Goal: Information Seeking & Learning: Learn about a topic

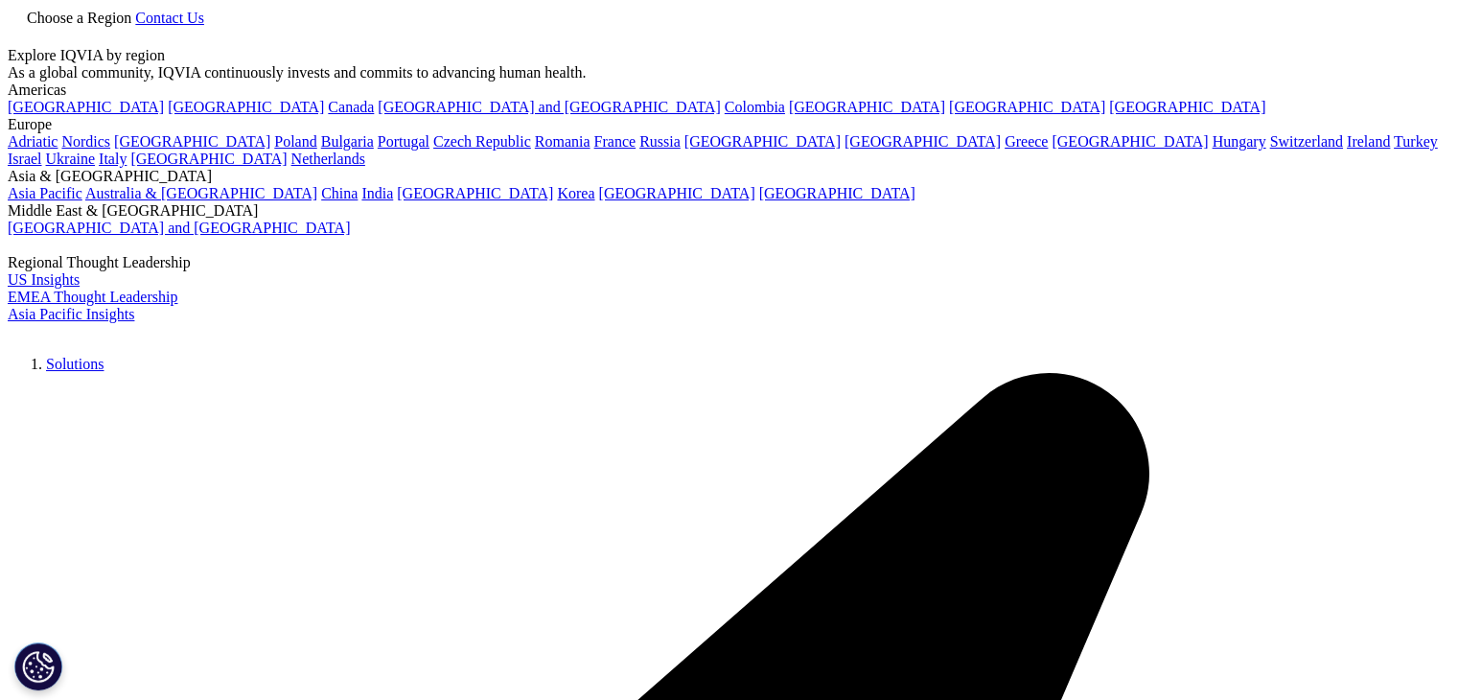
click at [131, 26] on span "Choose a Region" at bounding box center [79, 18] width 105 height 16
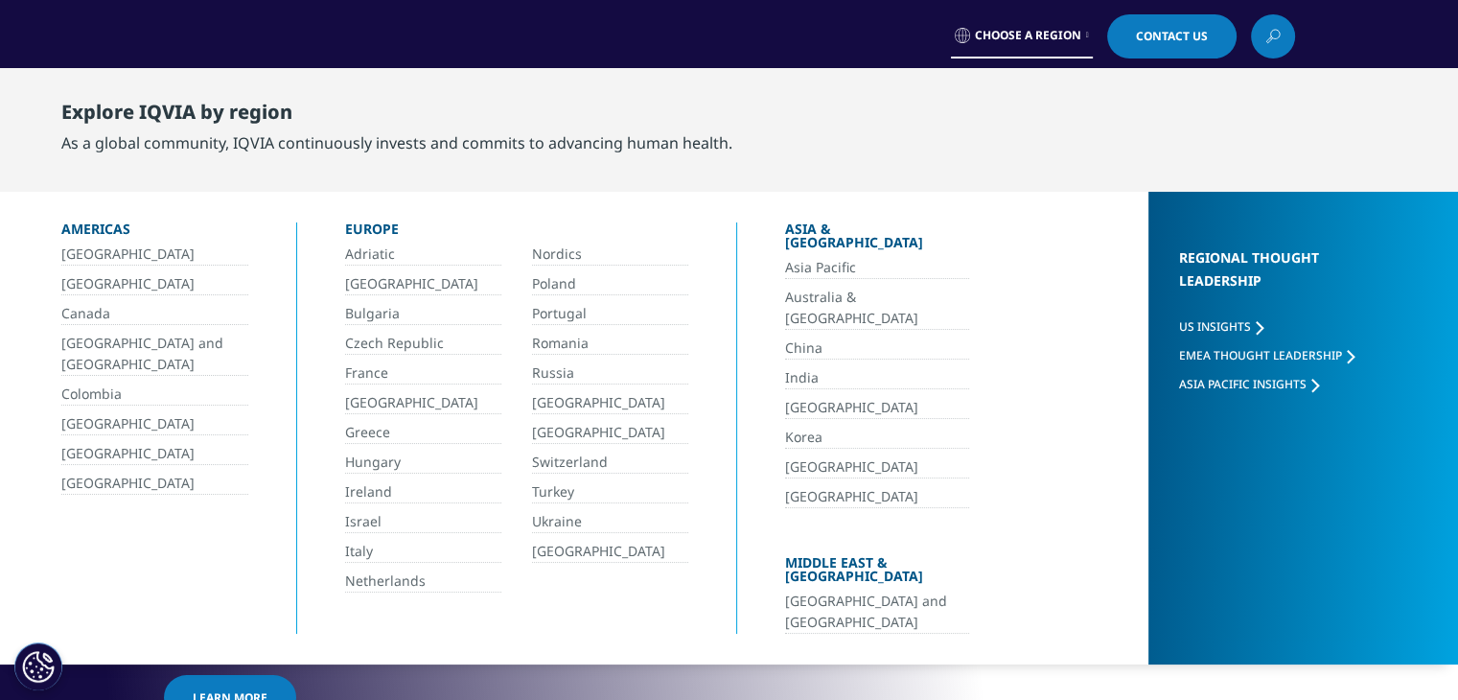
click at [792, 367] on link "India" at bounding box center [877, 378] width 184 height 22
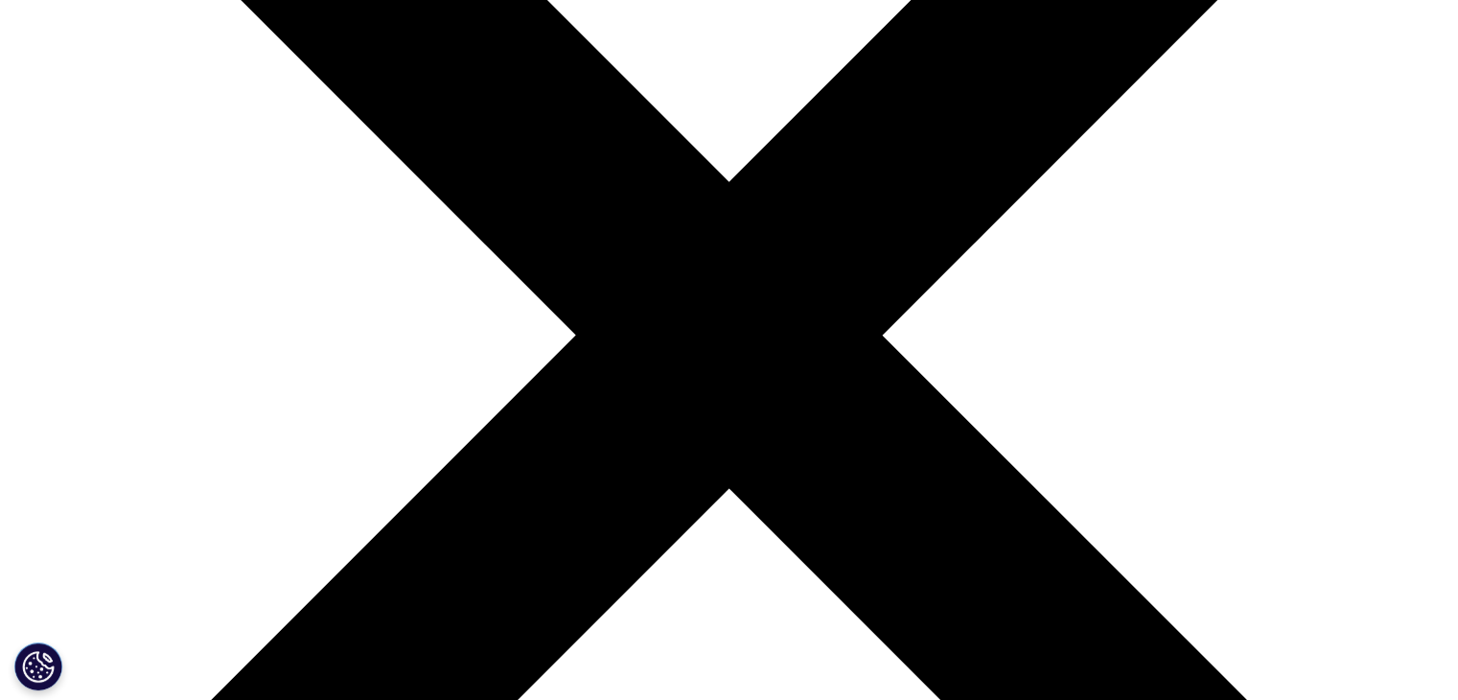
scroll to position [614, 0]
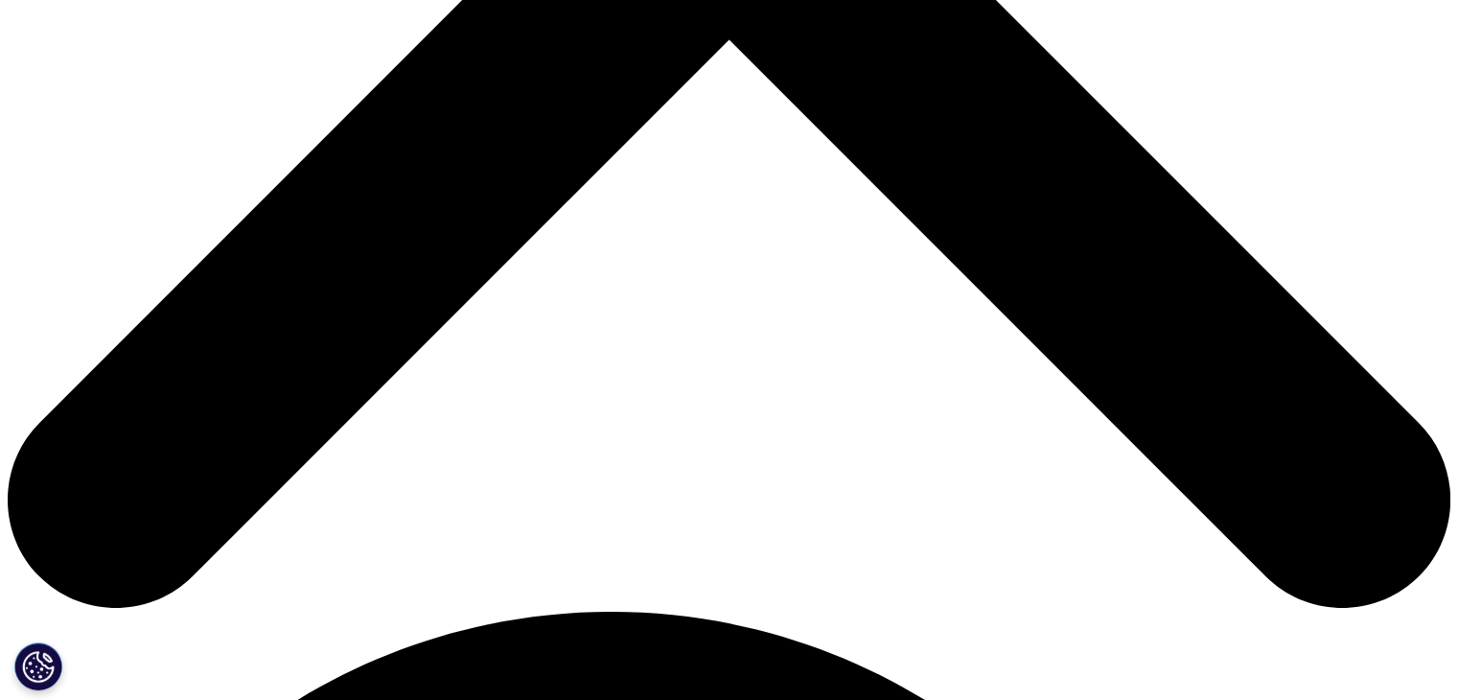
scroll to position [825, 0]
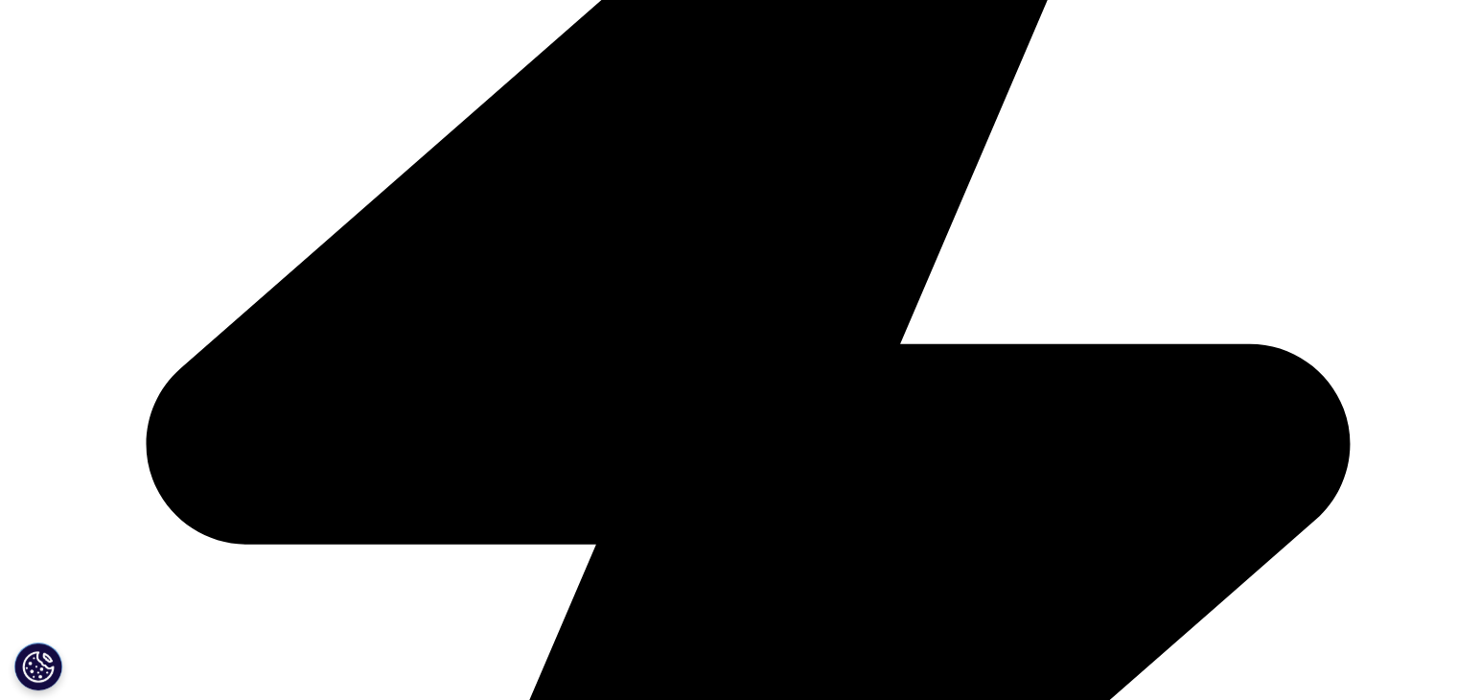
checkbox input "true"
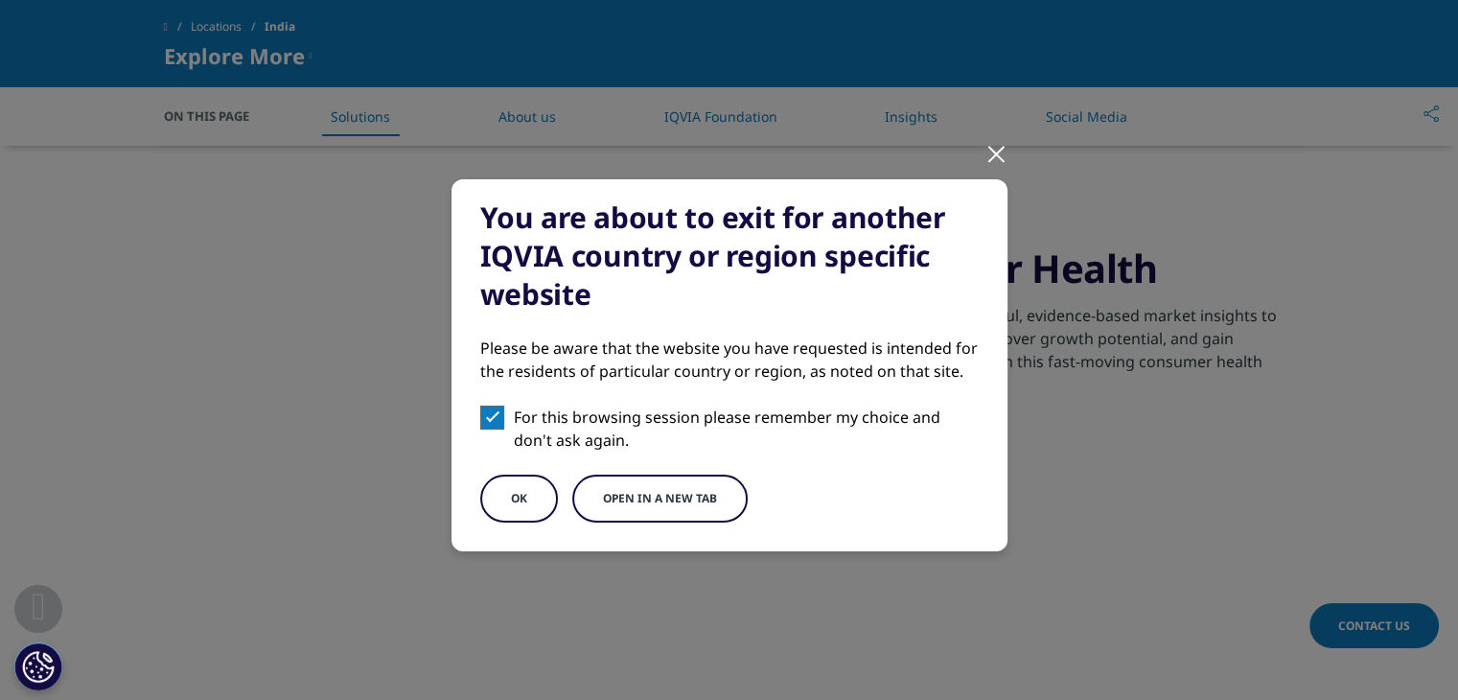
click at [640, 503] on button "Open in a new tab" at bounding box center [659, 499] width 175 height 48
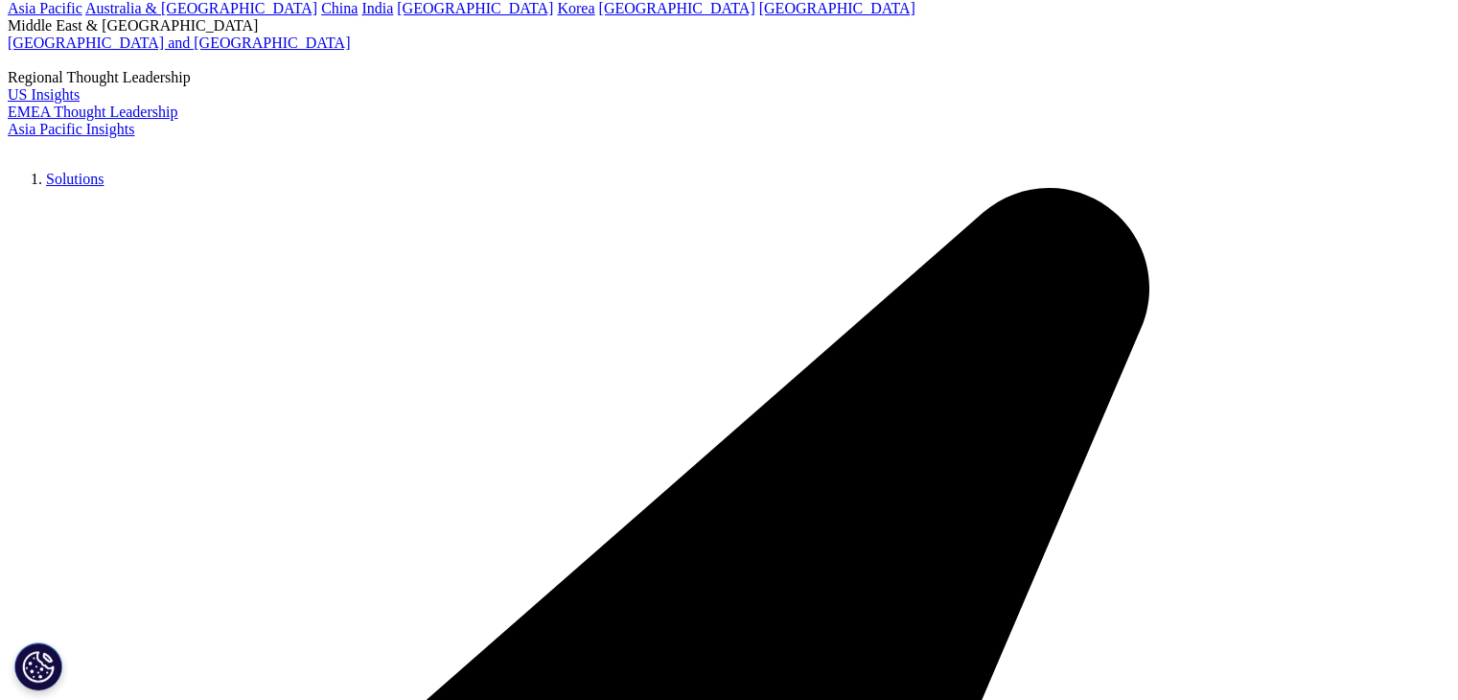
scroll to position [276, 0]
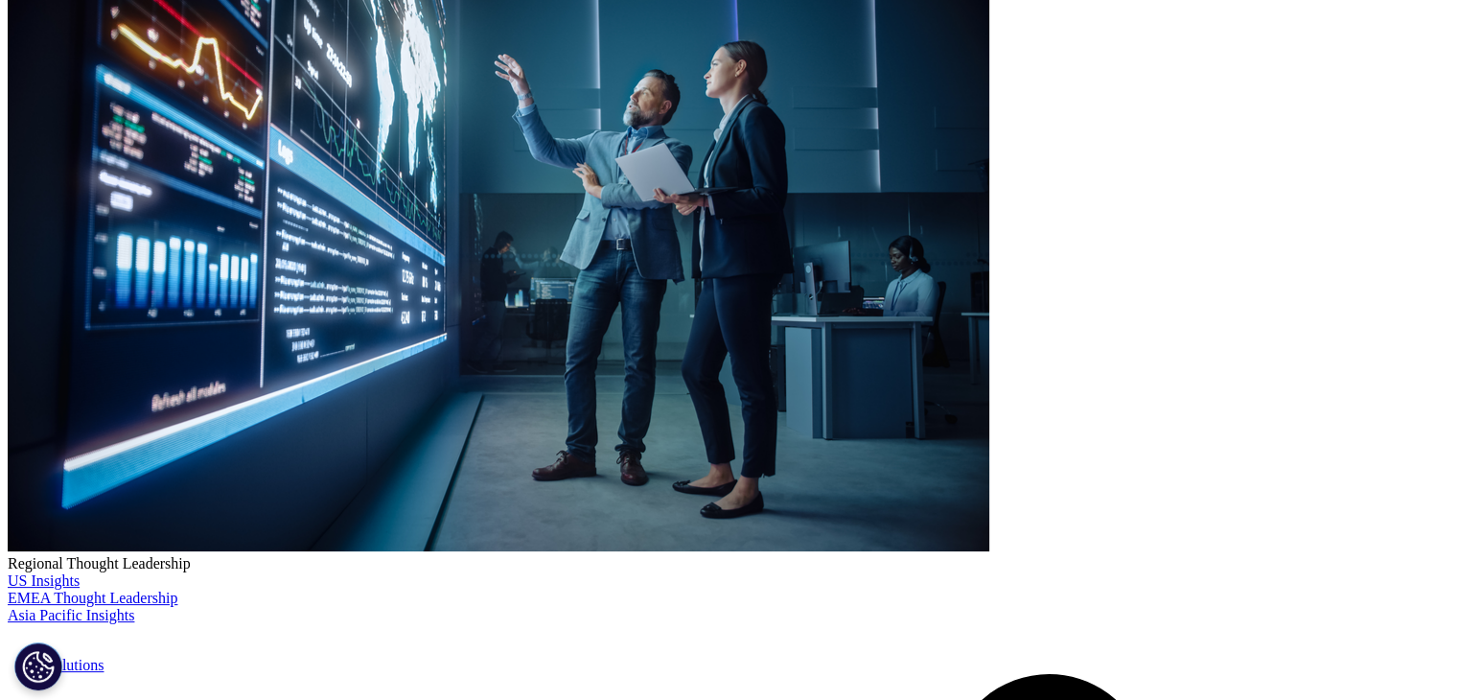
scroll to position [0, 0]
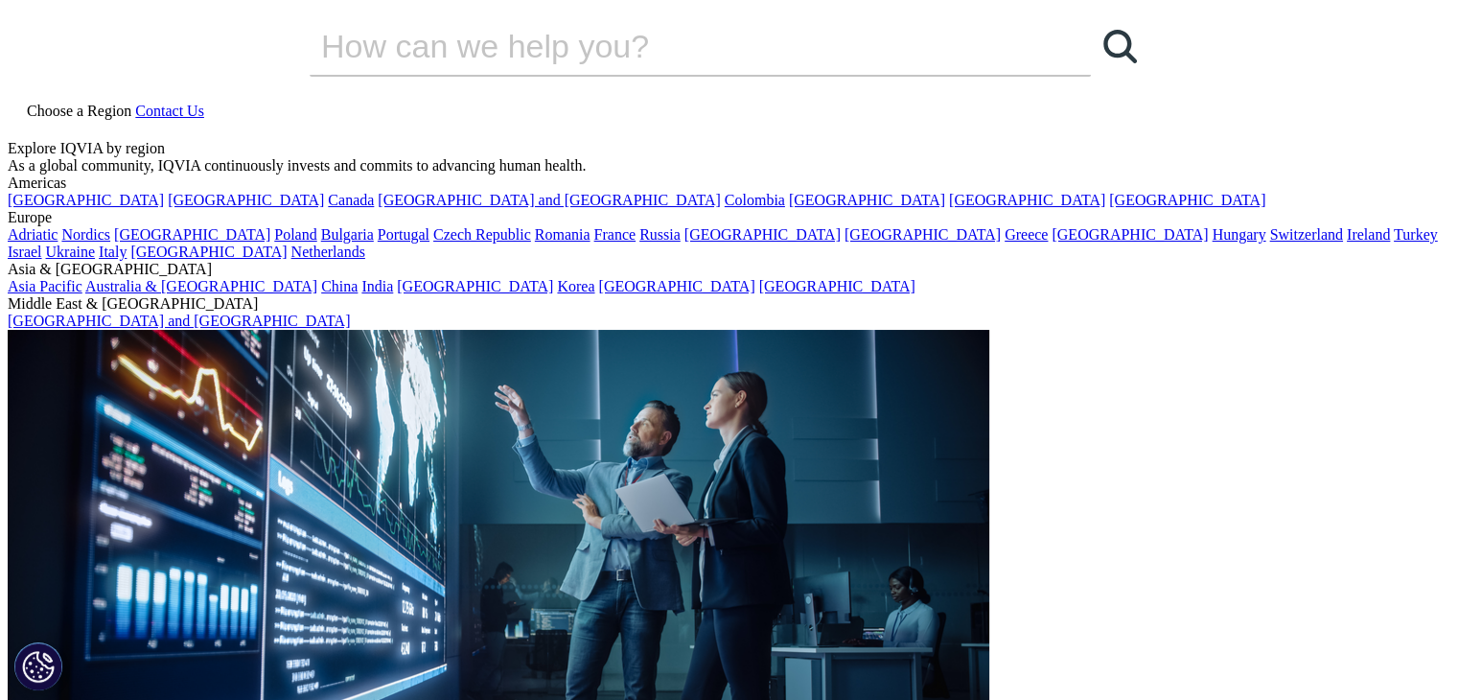
click at [135, 103] on link "Choose a Region" at bounding box center [72, 111] width 128 height 16
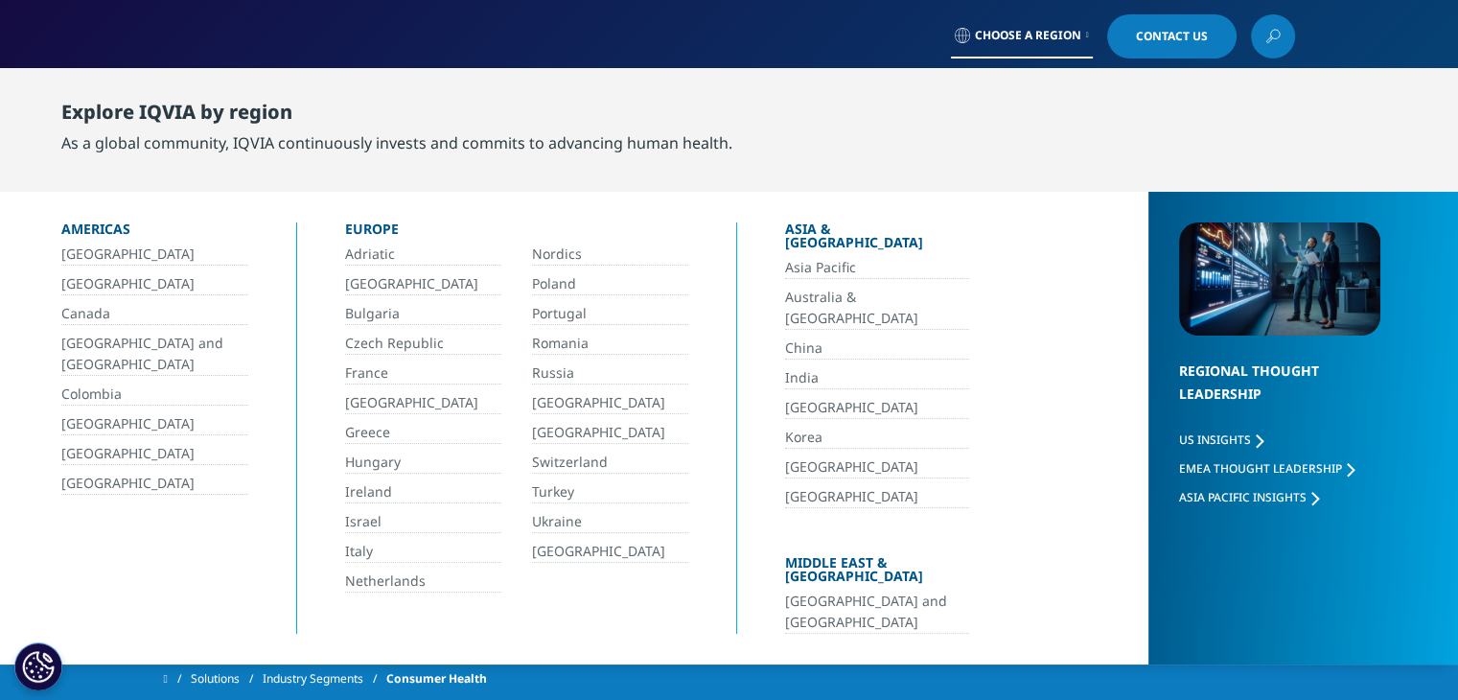
click at [844, 367] on link "India" at bounding box center [877, 378] width 184 height 22
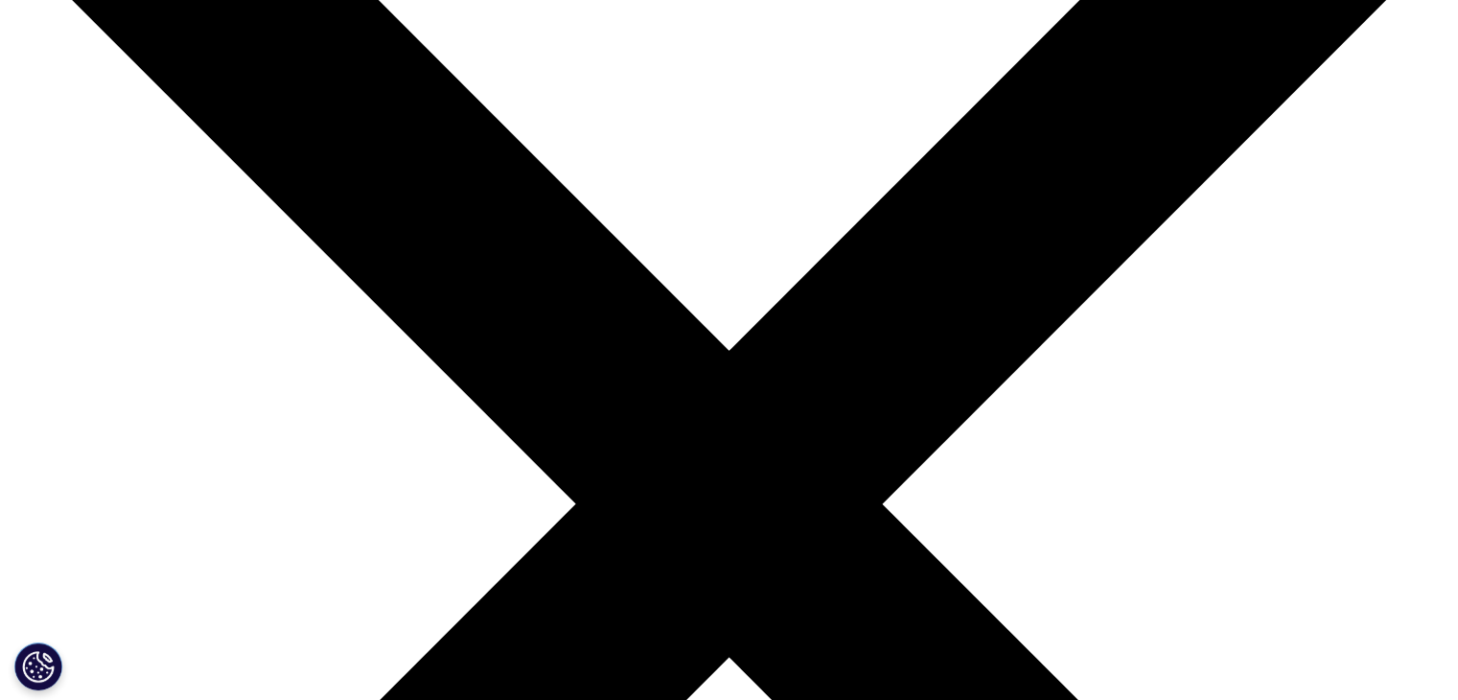
scroll to position [248, 0]
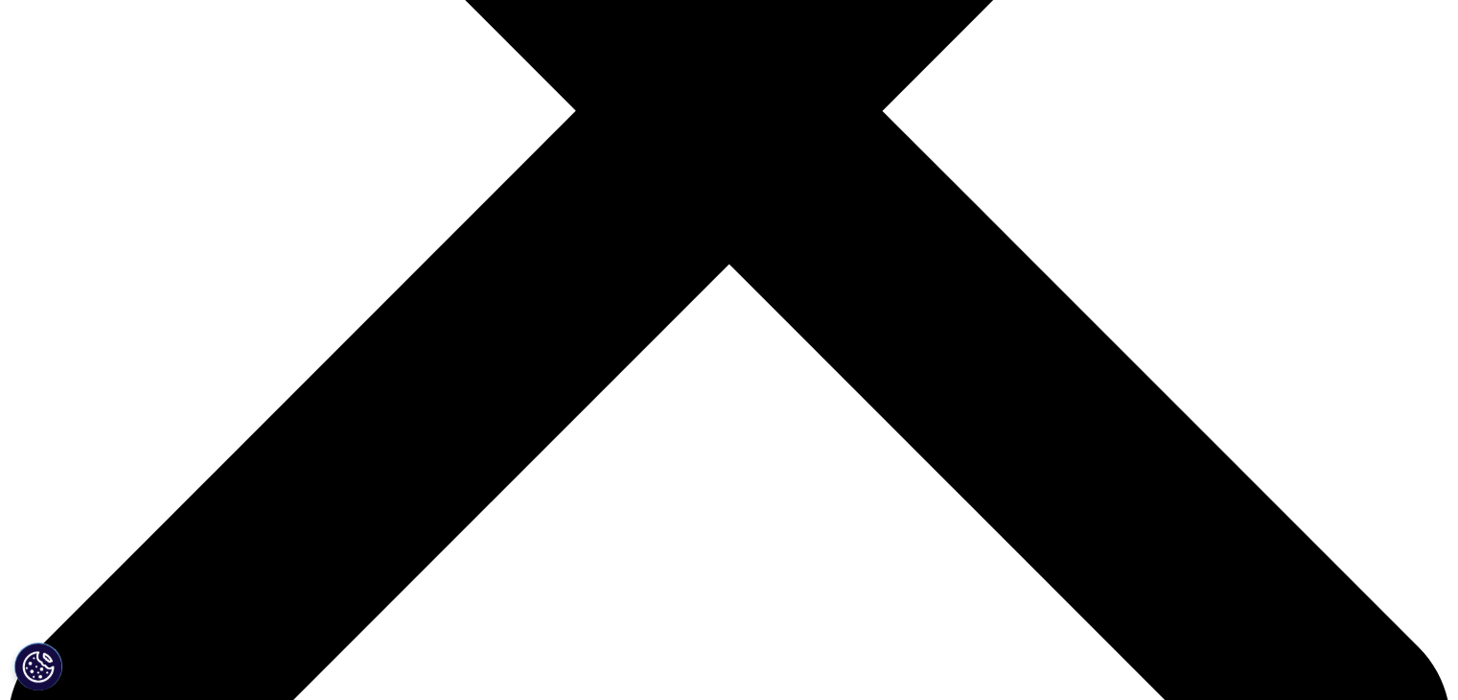
scroll to position [640, 0]
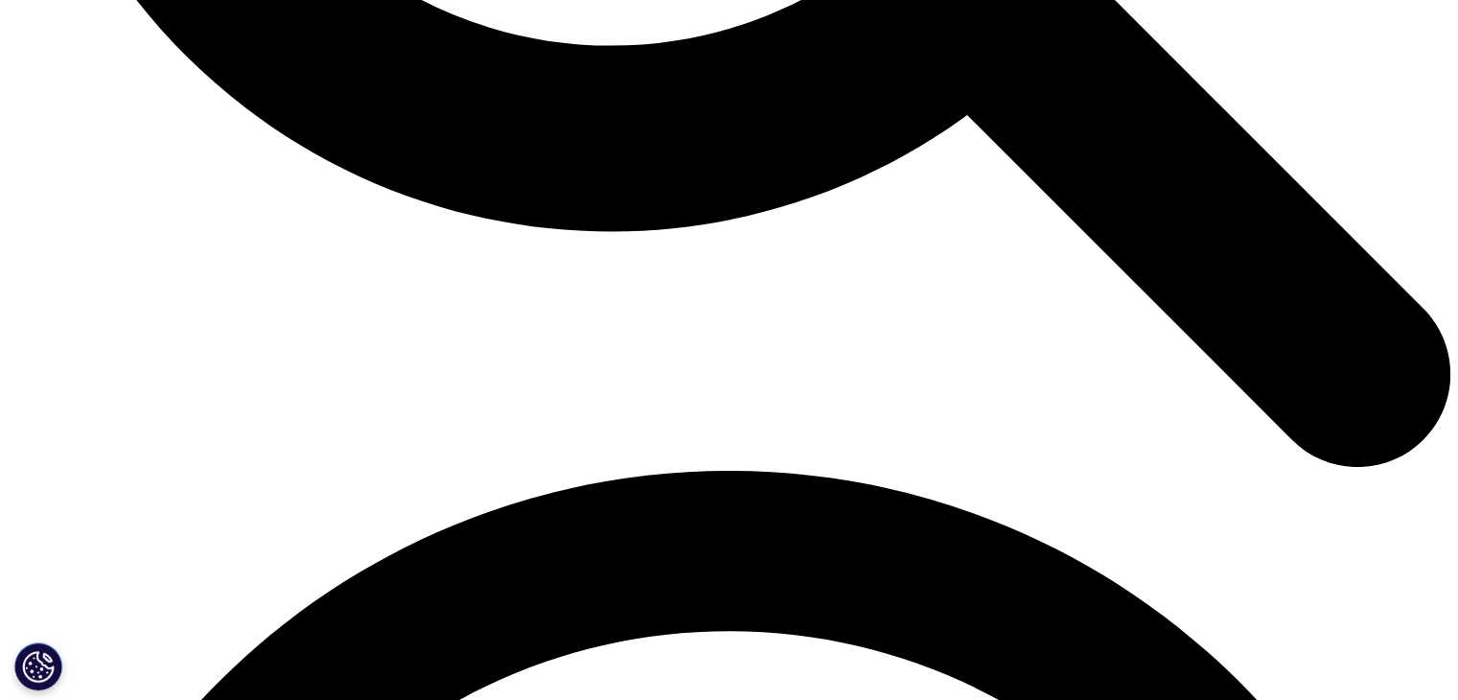
scroll to position [2615, 0]
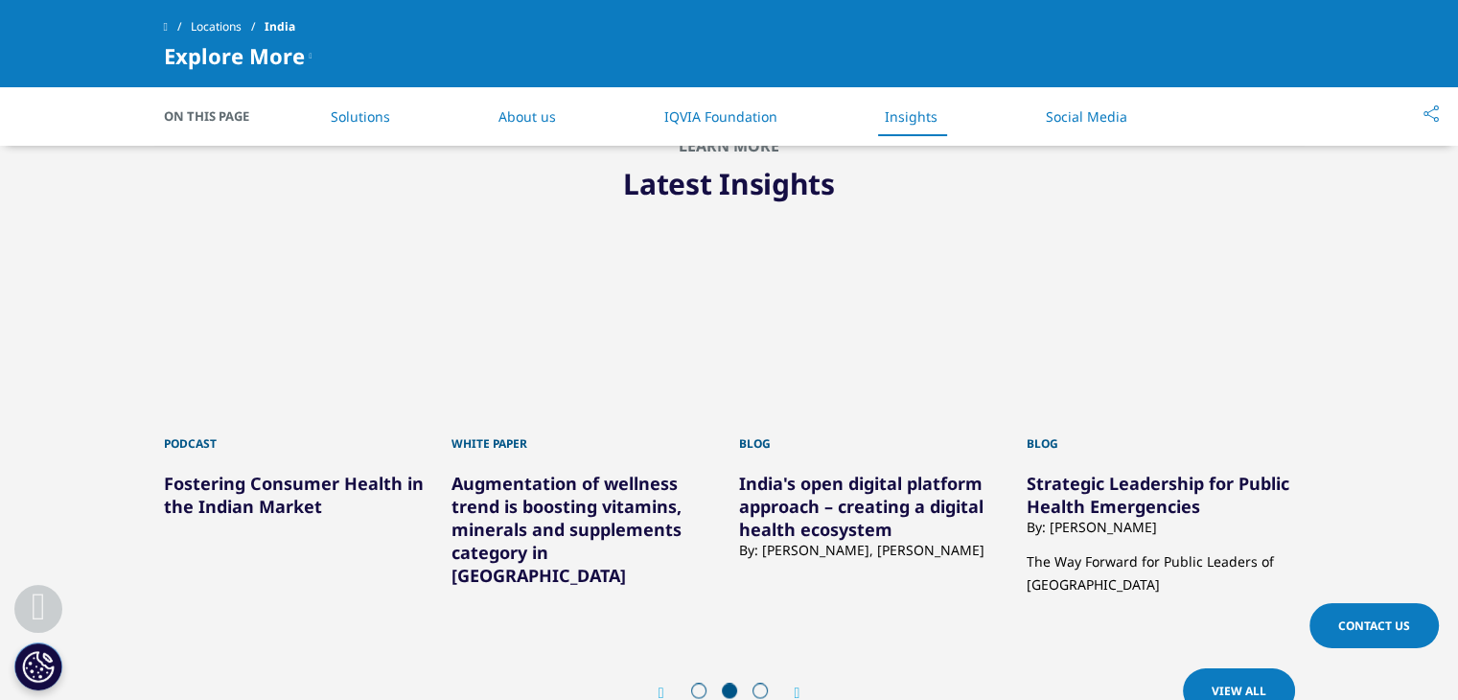
scroll to position [2530, 0]
click at [793, 683] on div "Next" at bounding box center [788, 692] width 25 height 18
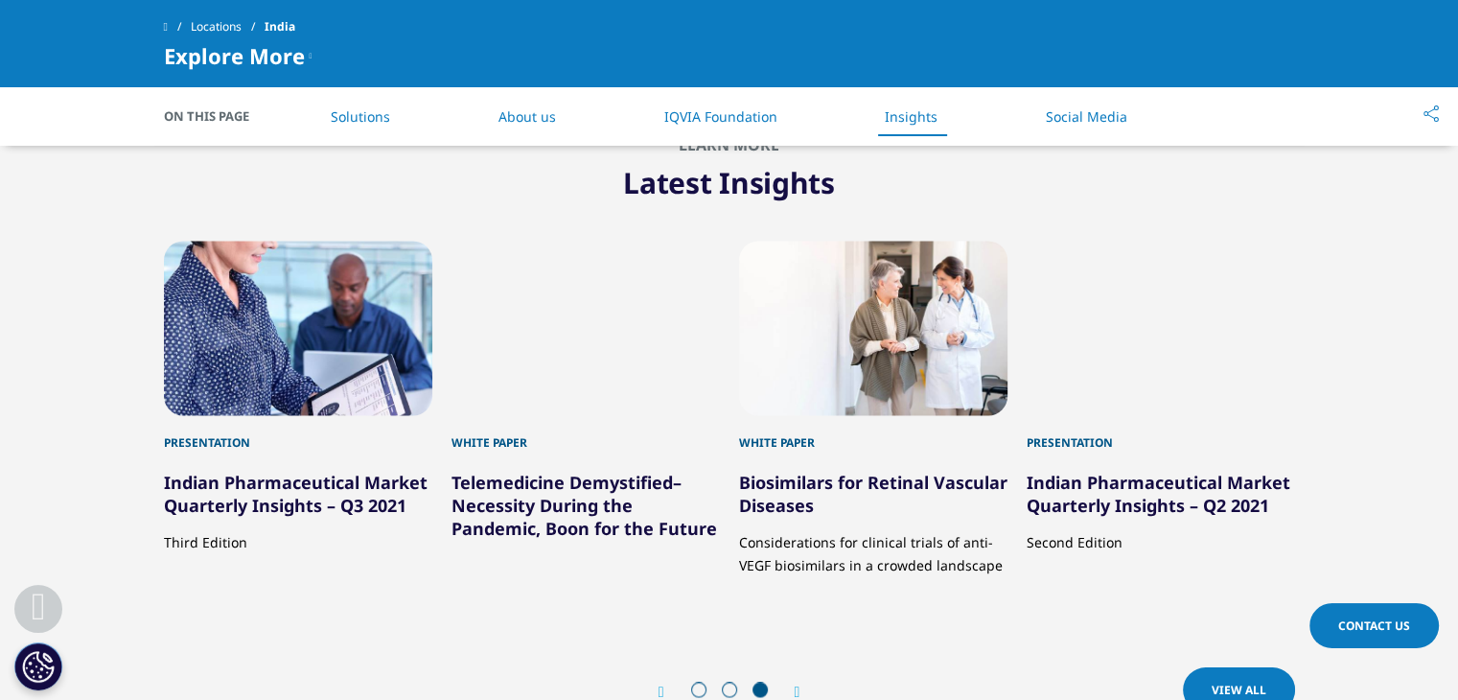
click at [793, 683] on div "Next" at bounding box center [788, 692] width 25 height 18
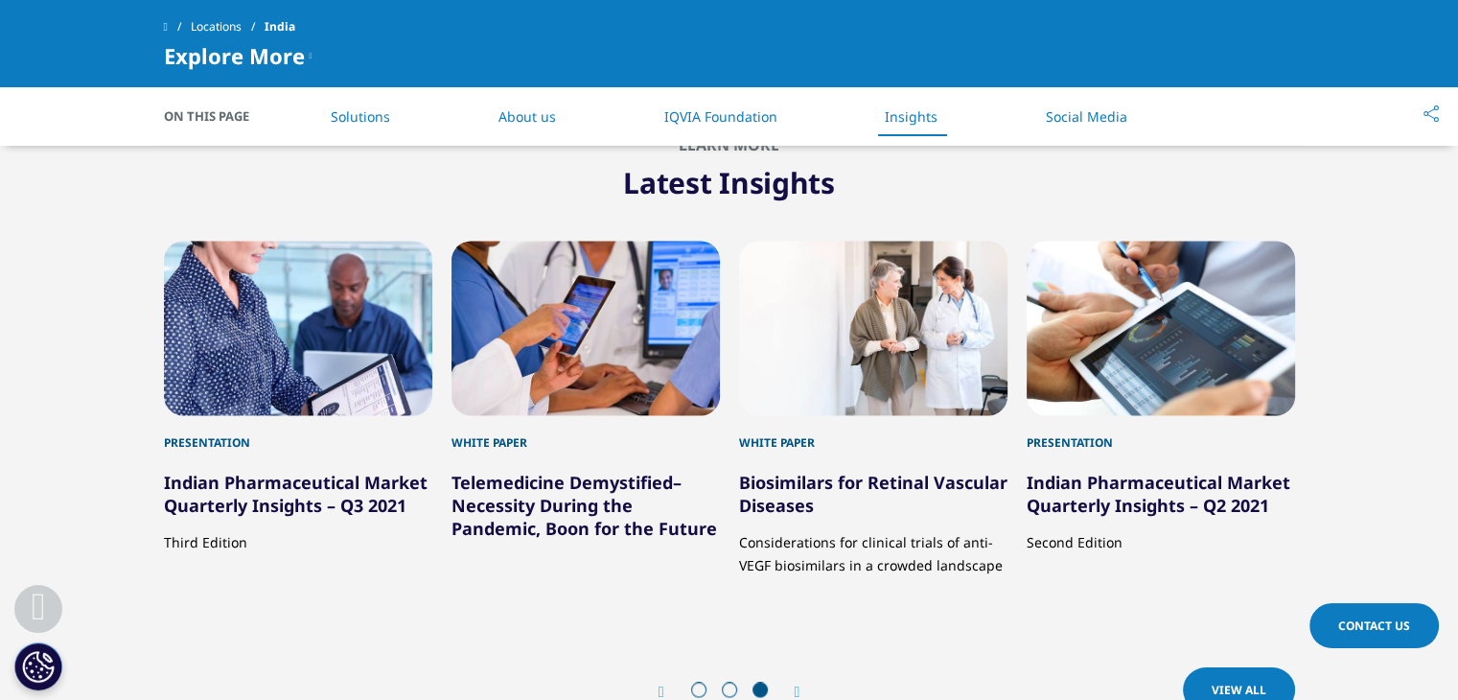
click at [793, 683] on div "Next" at bounding box center [788, 692] width 25 height 18
click at [662, 685] on icon "Previous slide" at bounding box center [662, 692] width 6 height 15
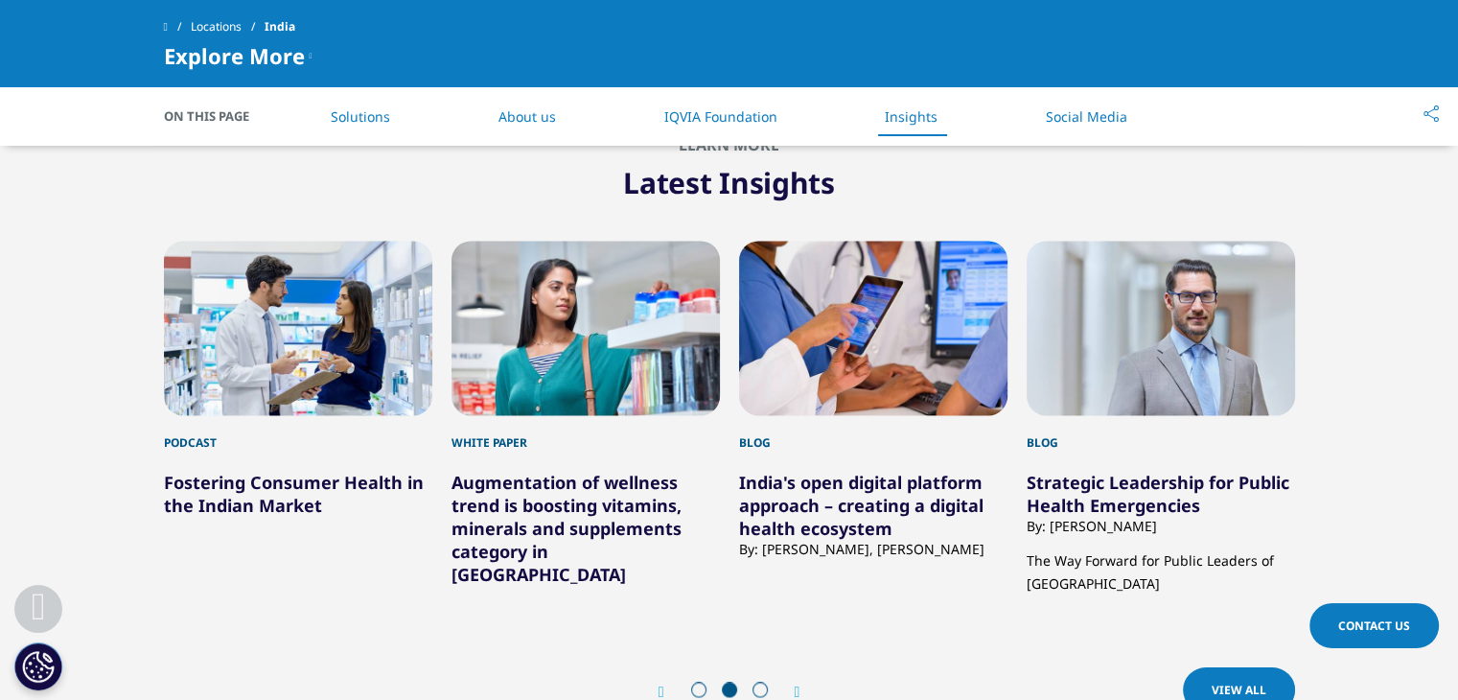
click at [348, 125] on li "Solutions" at bounding box center [361, 116] width 98 height 57
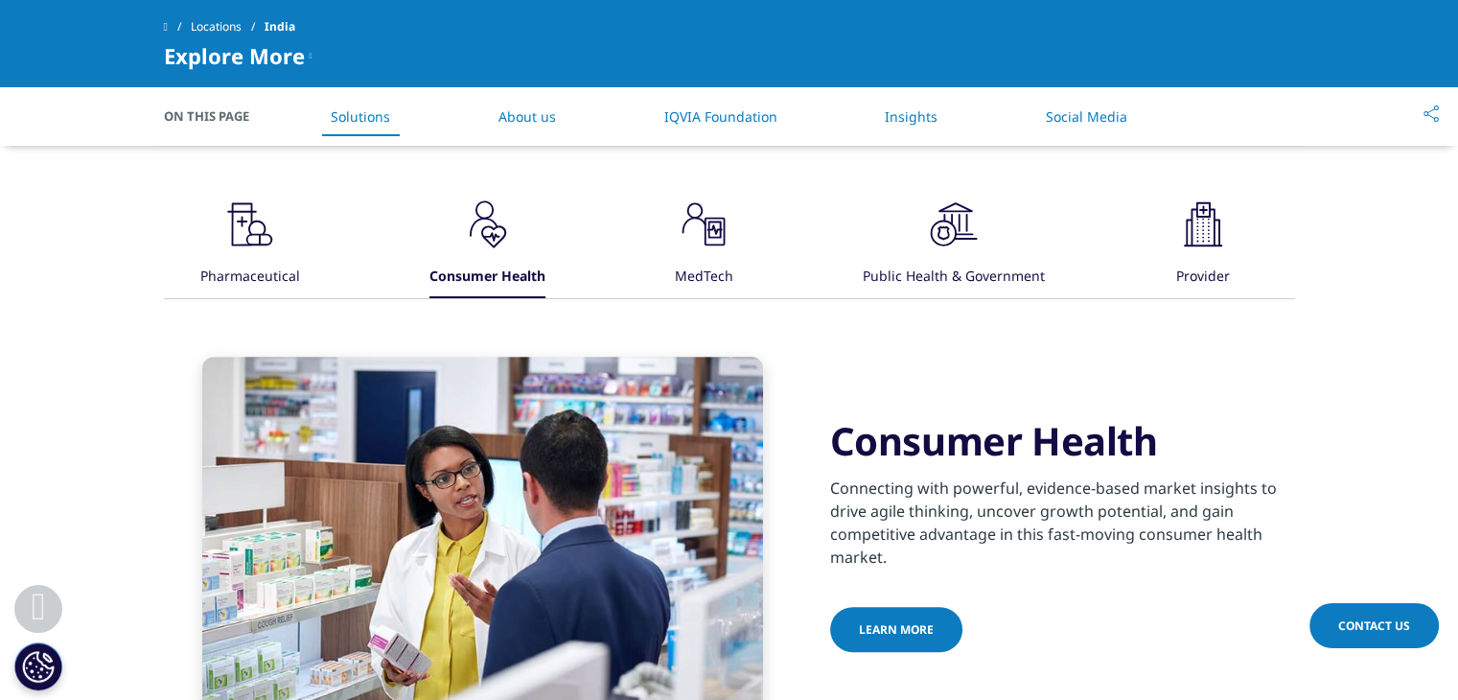
scroll to position [572, 0]
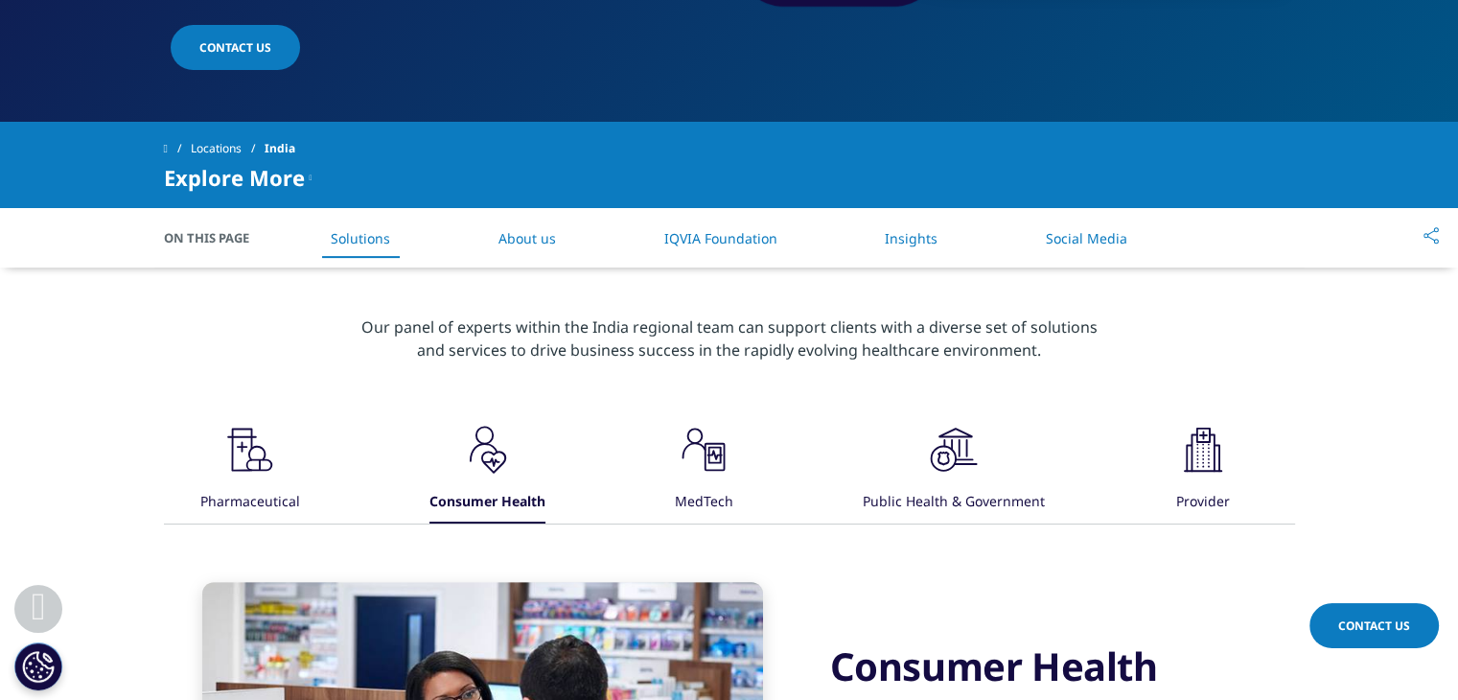
click at [696, 421] on icon ".cls-1{fill:#231f20;}" at bounding box center [704, 450] width 58 height 58
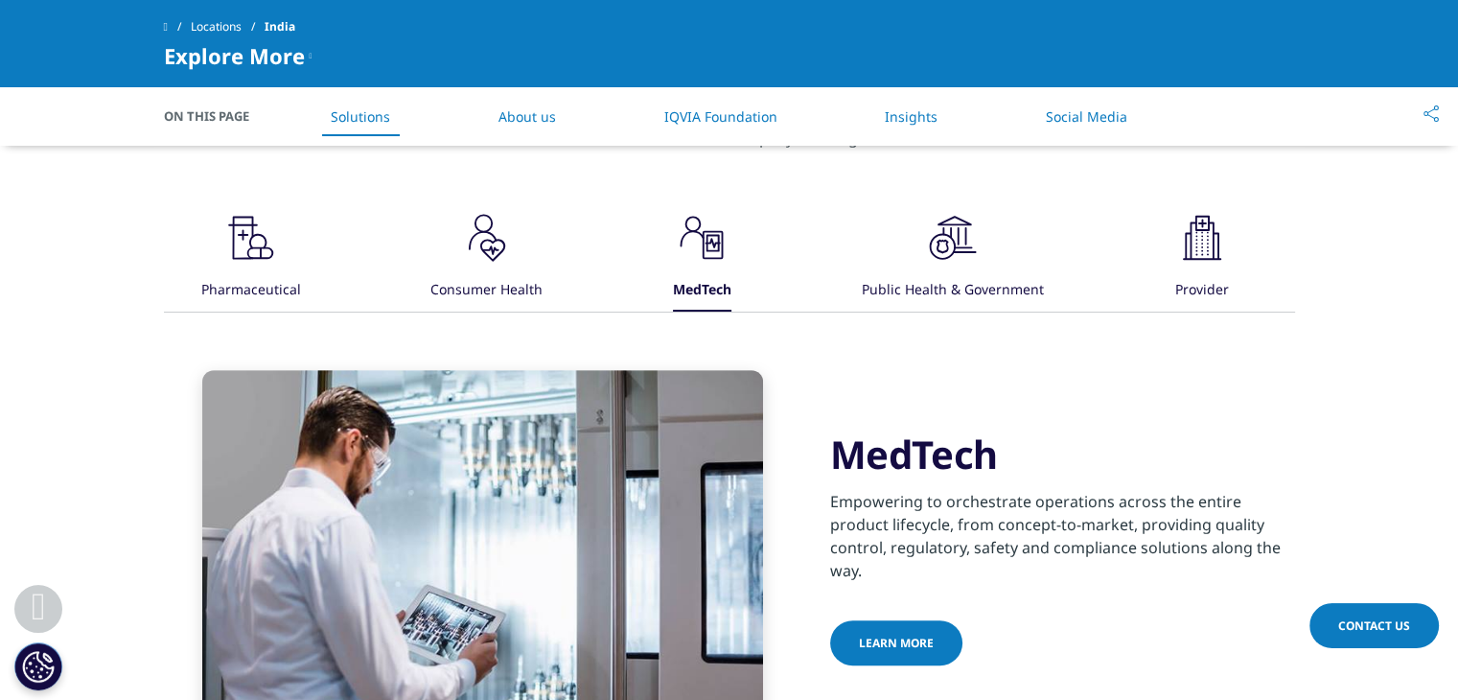
scroll to position [813, 0]
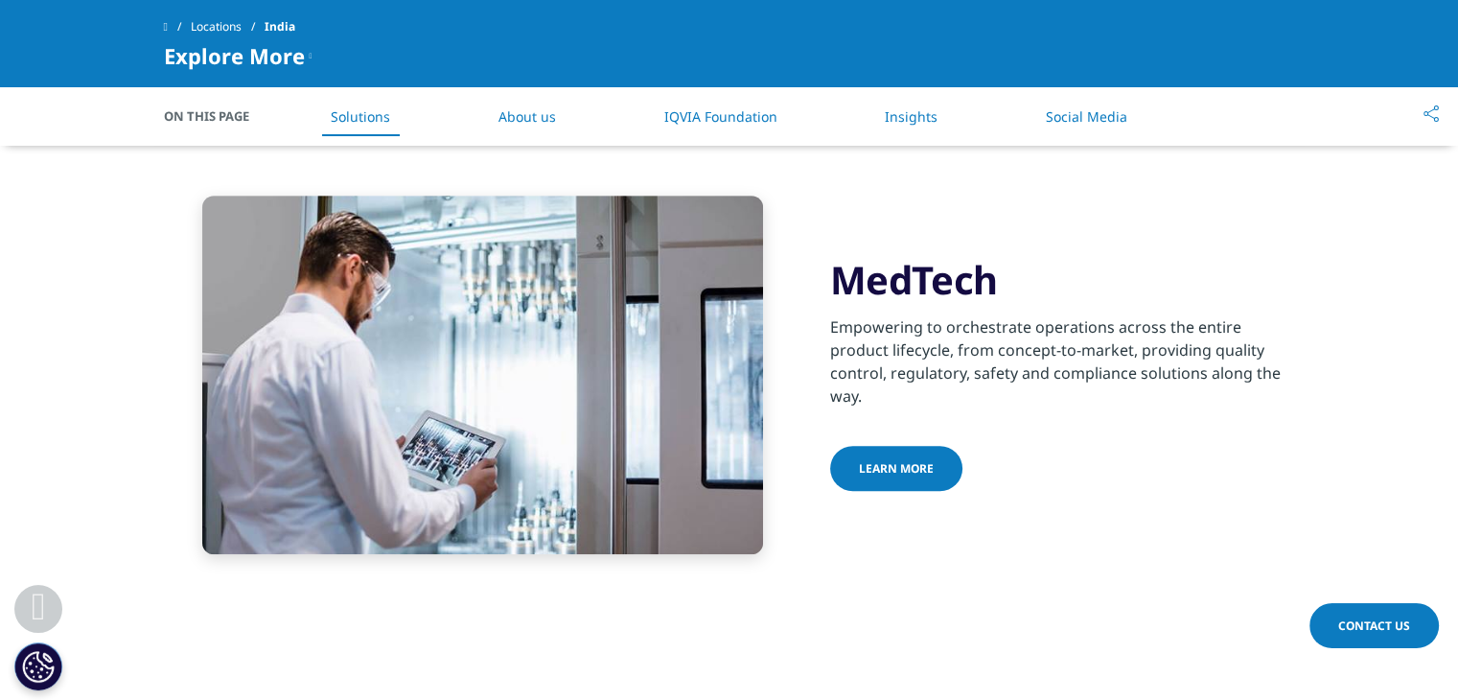
click at [882, 446] on link "Learn more" at bounding box center [896, 468] width 132 height 45
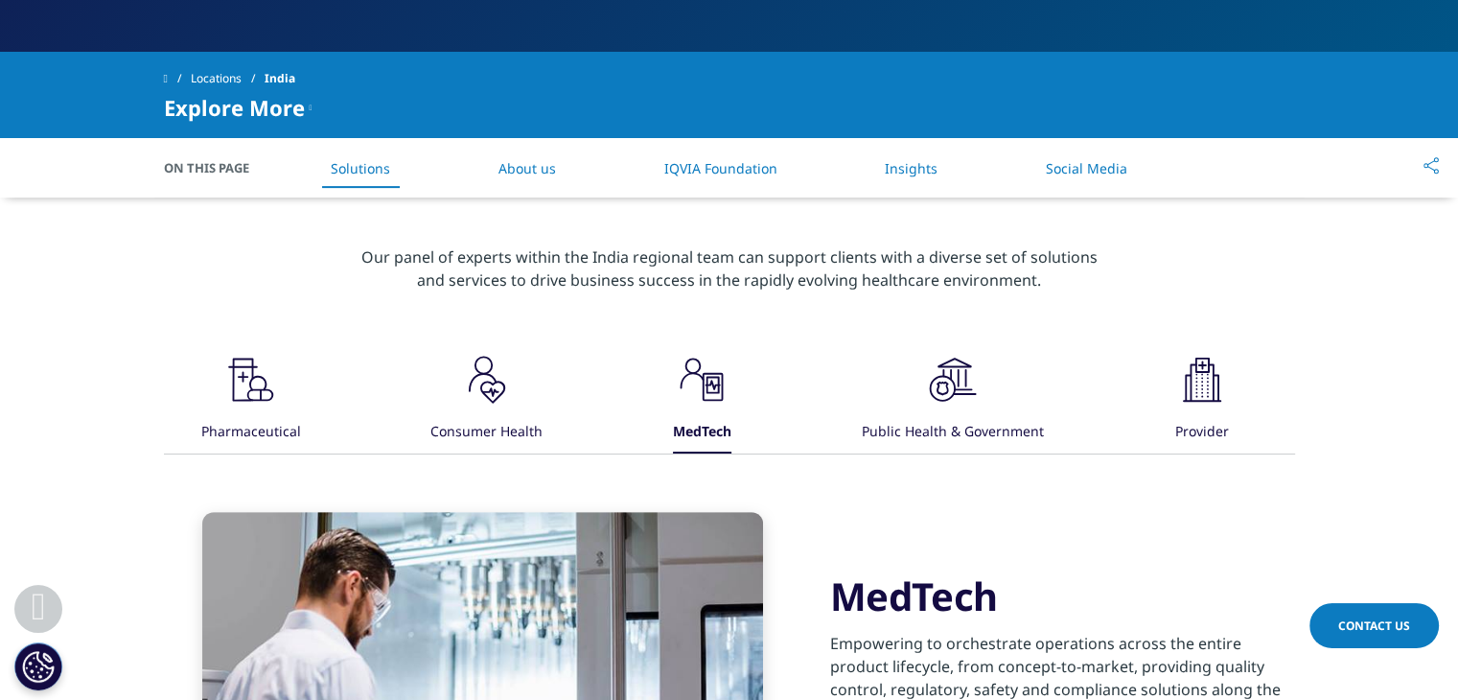
scroll to position [477, 0]
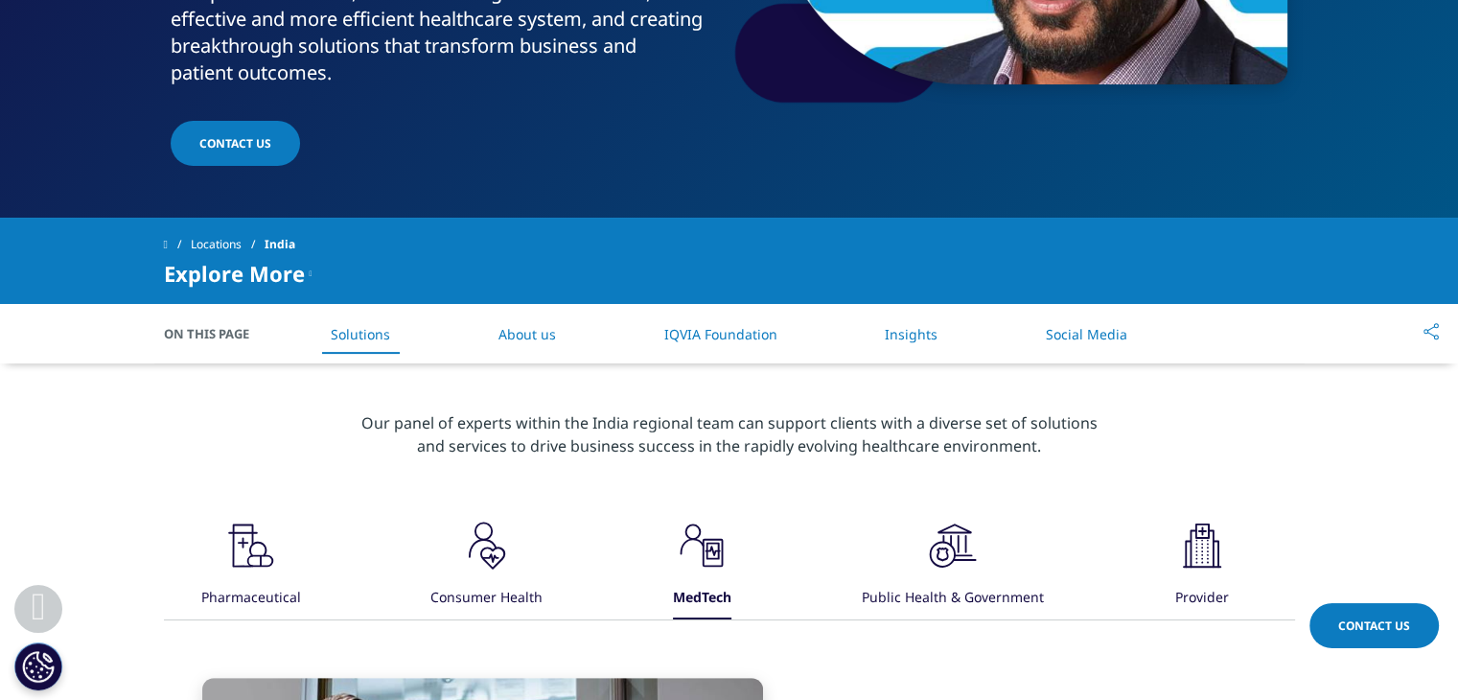
click at [295, 262] on span "Explore More" at bounding box center [234, 273] width 141 height 23
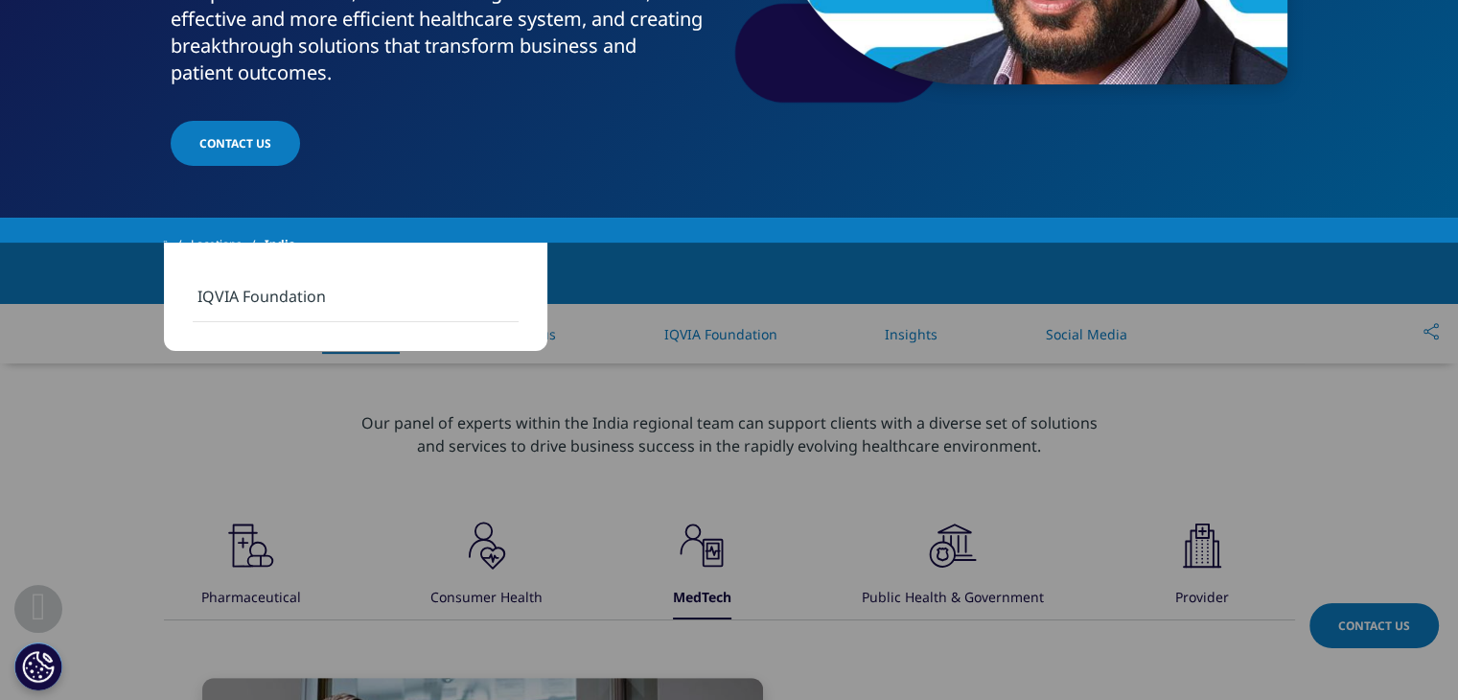
click at [261, 303] on link "IQVIA Foundation" at bounding box center [356, 296] width 326 height 51
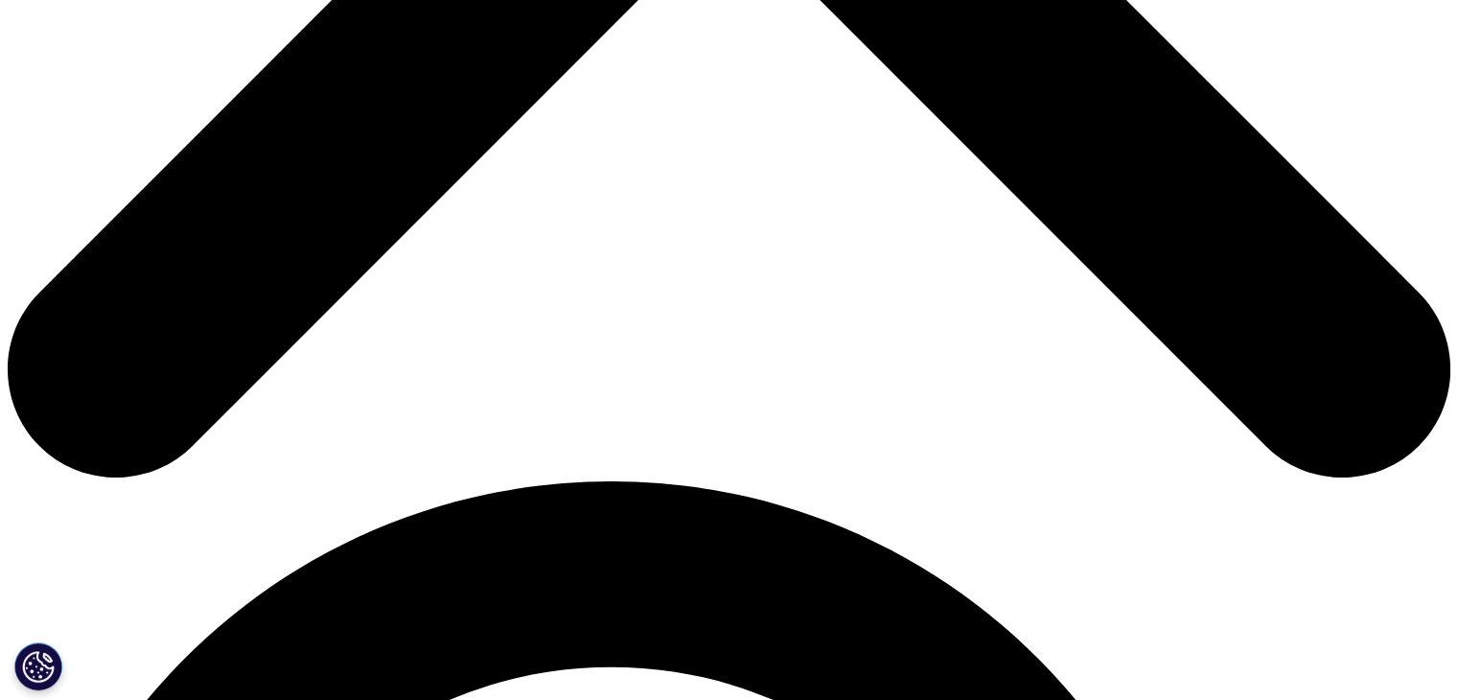
scroll to position [993, 0]
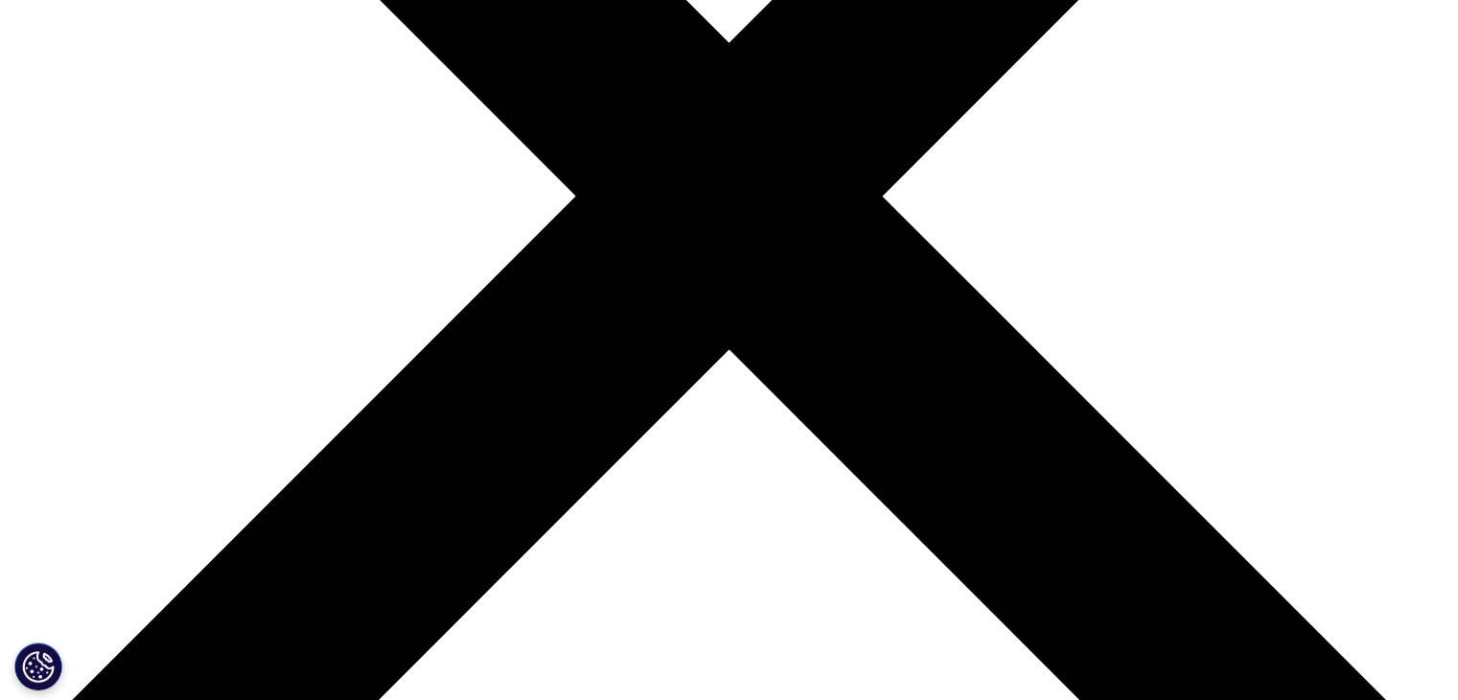
scroll to position [565, 0]
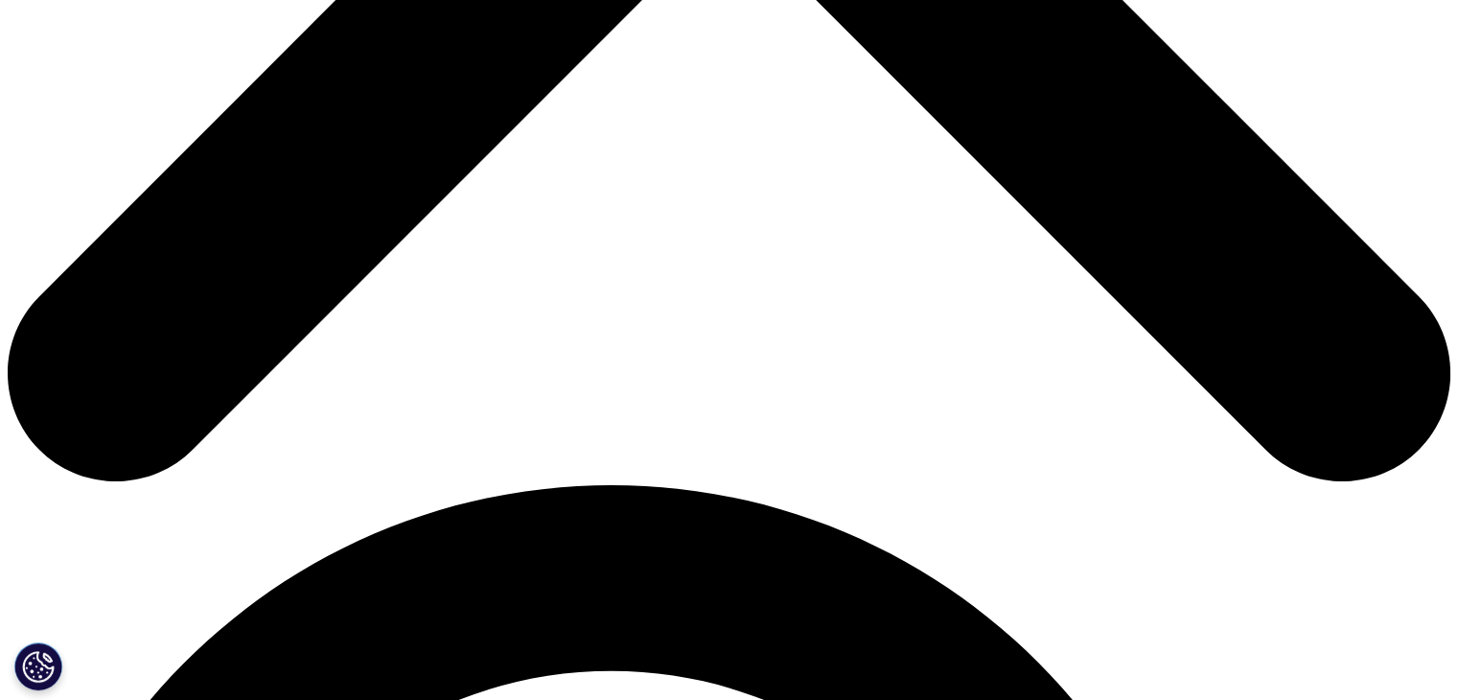
scroll to position [988, 0]
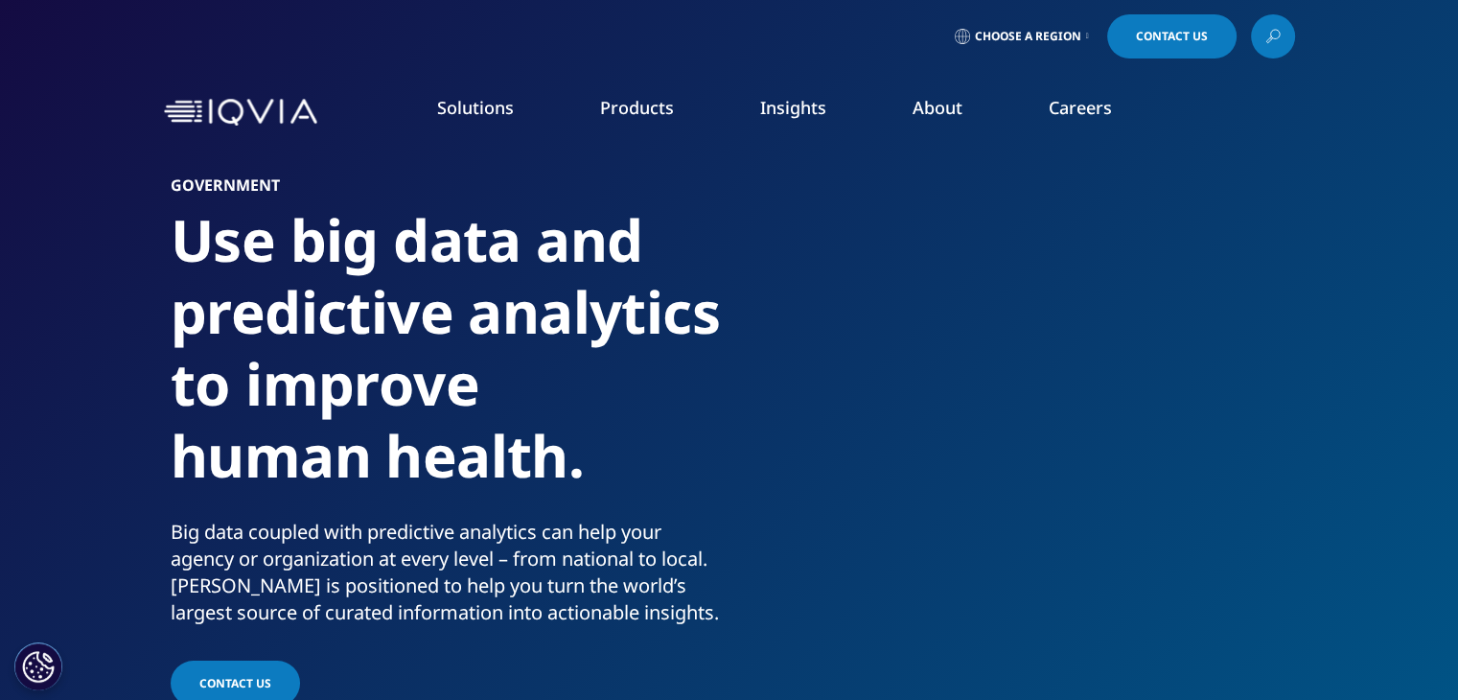
click at [1017, 40] on span "Choose a Region" at bounding box center [1028, 36] width 106 height 15
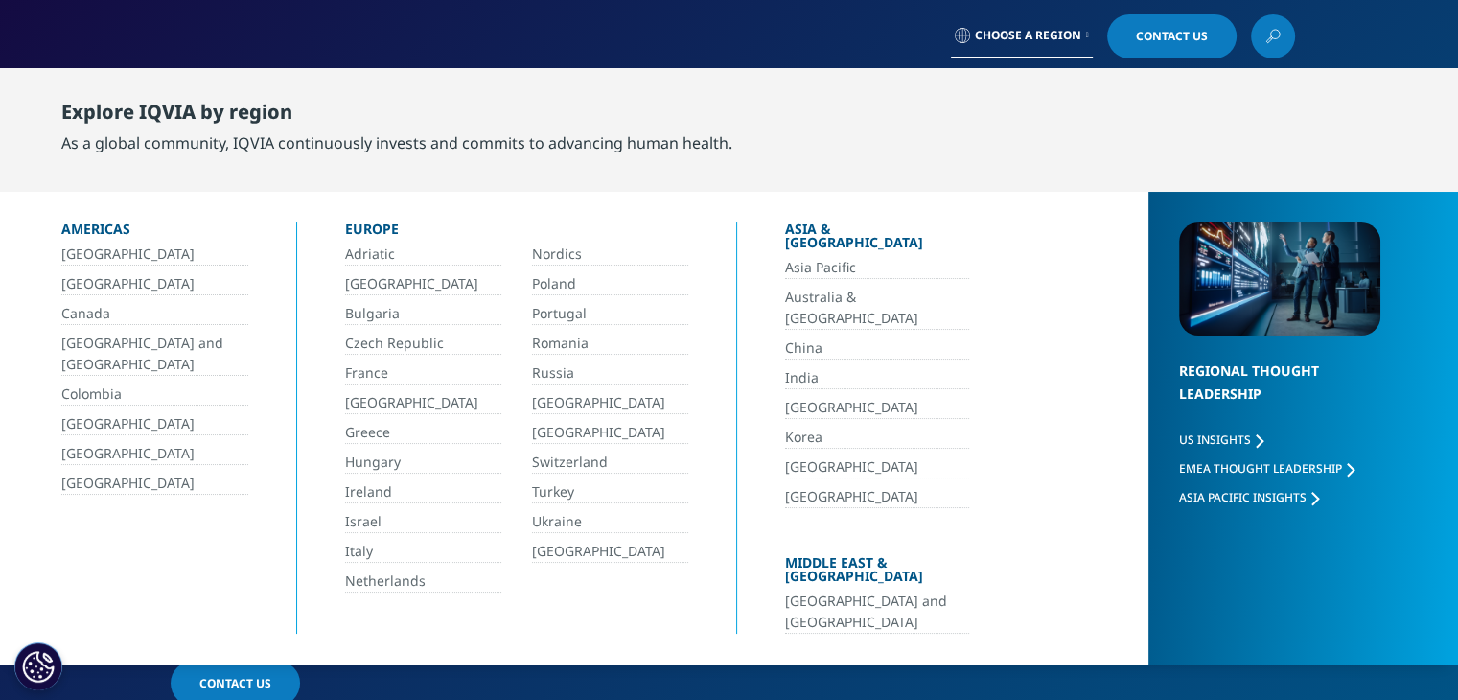
click at [838, 367] on link "India" at bounding box center [877, 378] width 184 height 22
